Goal: Entertainment & Leisure: Consume media (video, audio)

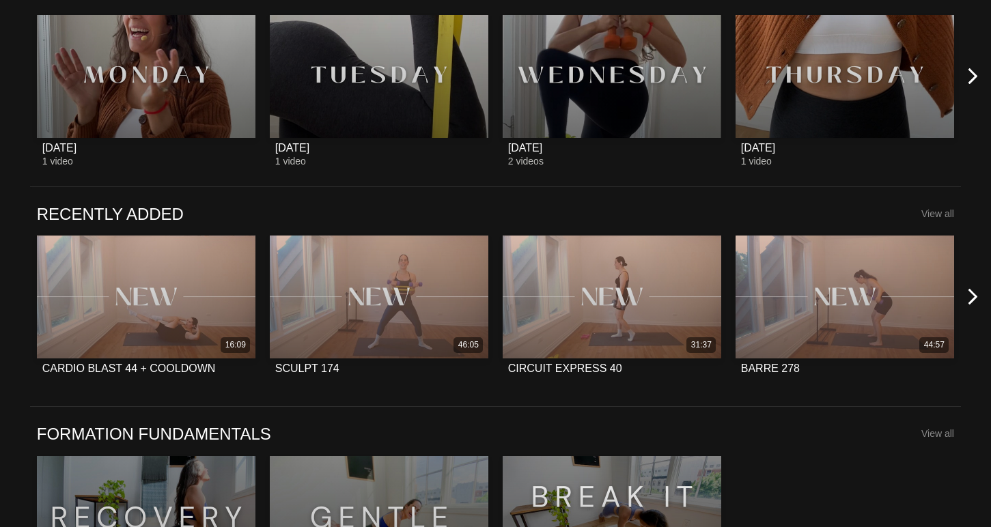
scroll to position [916, 0]
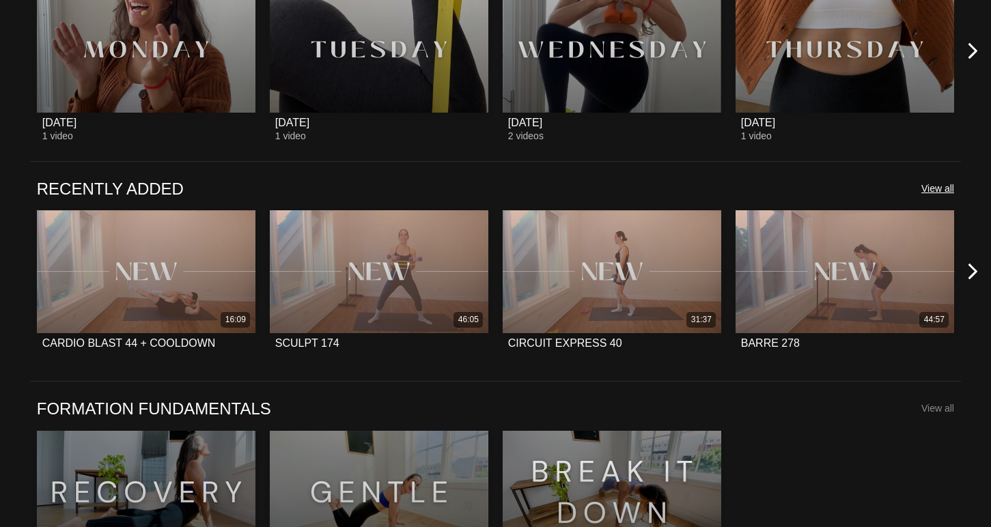
click at [947, 188] on span "View all" at bounding box center [937, 188] width 33 height 11
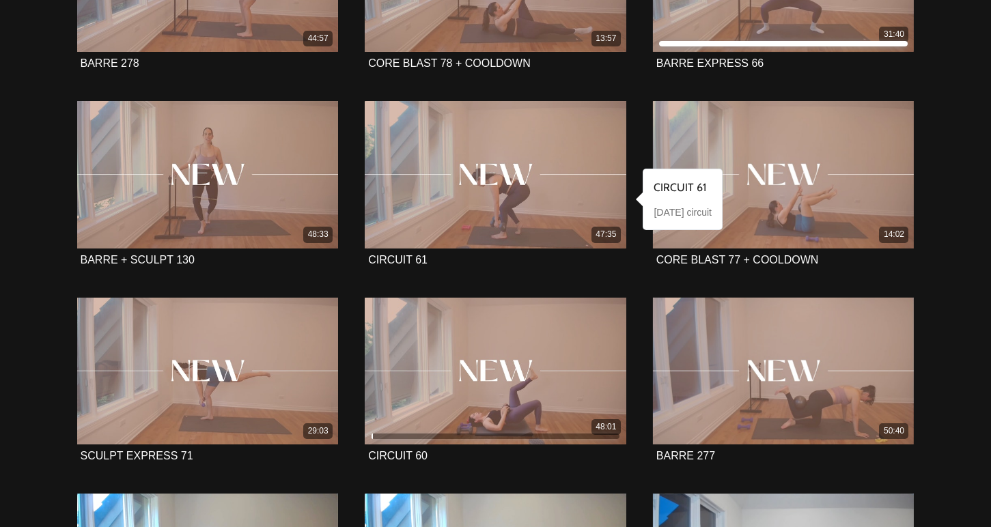
scroll to position [531, 0]
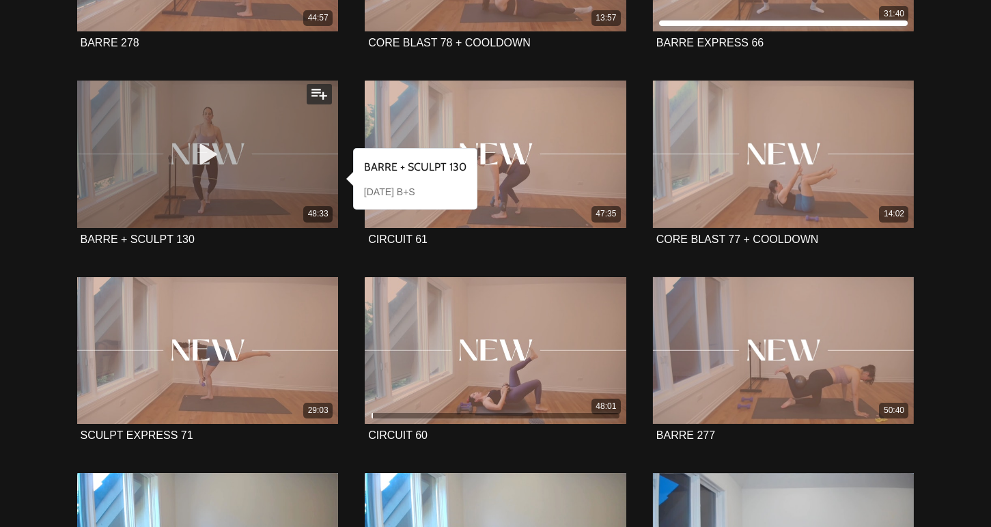
click at [308, 176] on div "48:33" at bounding box center [208, 154] width 262 height 147
